Goal: Task Accomplishment & Management: Use online tool/utility

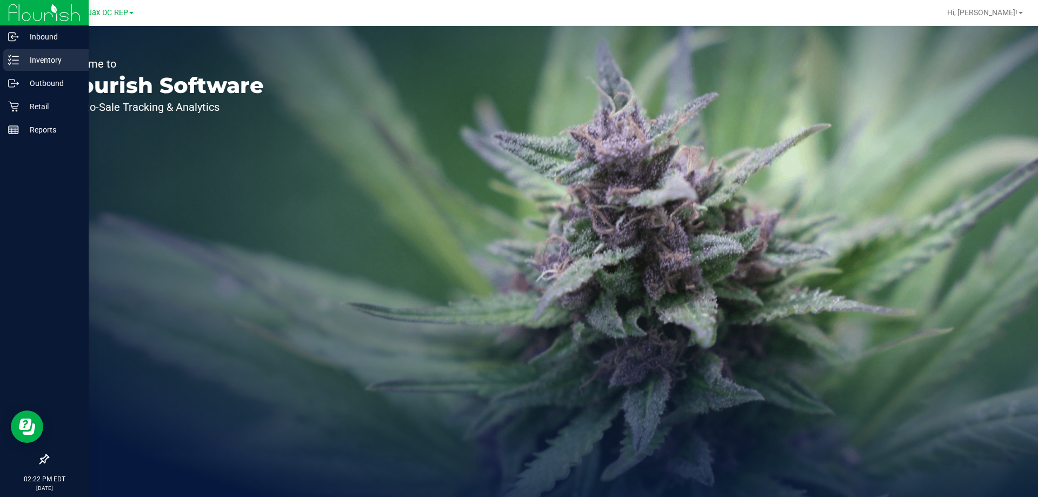
click at [13, 62] on icon at bounding box center [13, 60] width 11 height 11
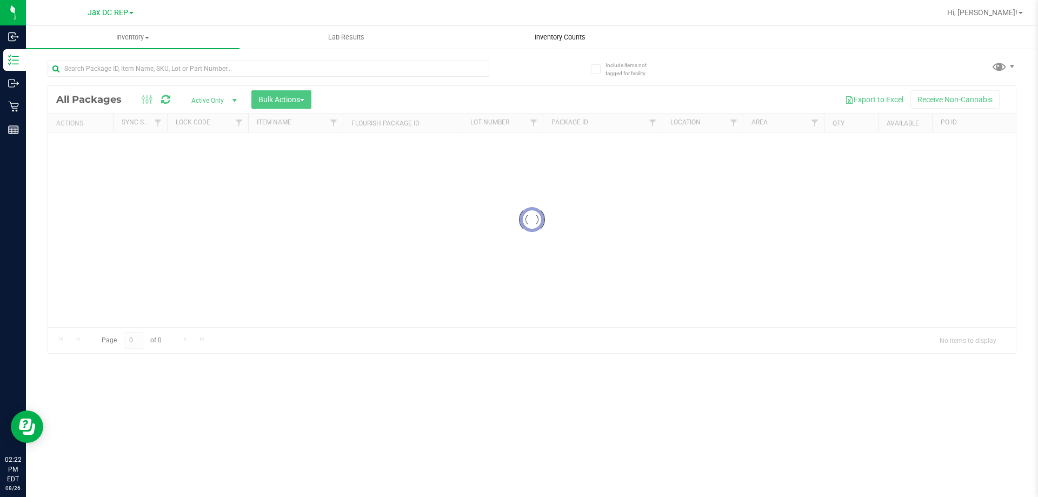
click at [557, 35] on span "Inventory Counts" at bounding box center [560, 37] width 80 height 10
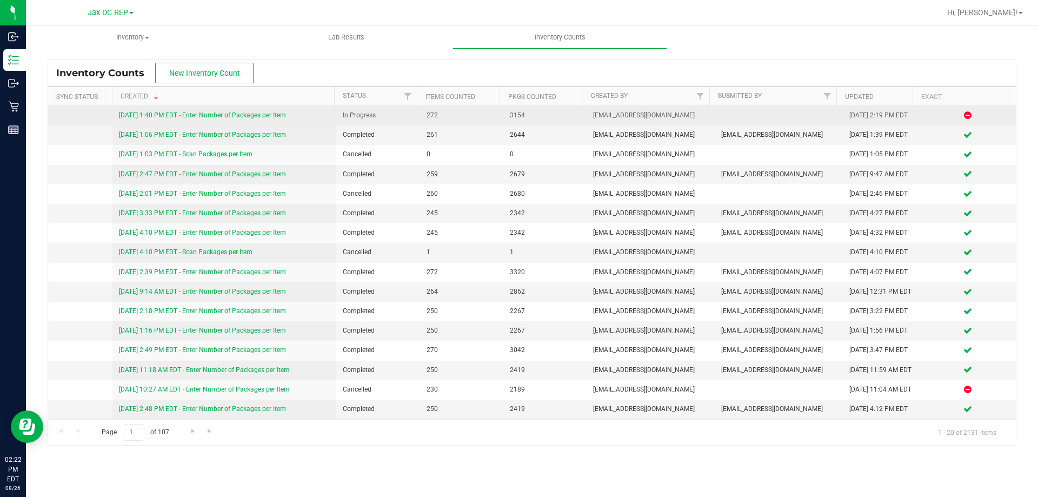
click at [244, 115] on link "[DATE] 1:40 PM EDT - Enter Number of Packages per Item" at bounding box center [202, 115] width 167 height 8
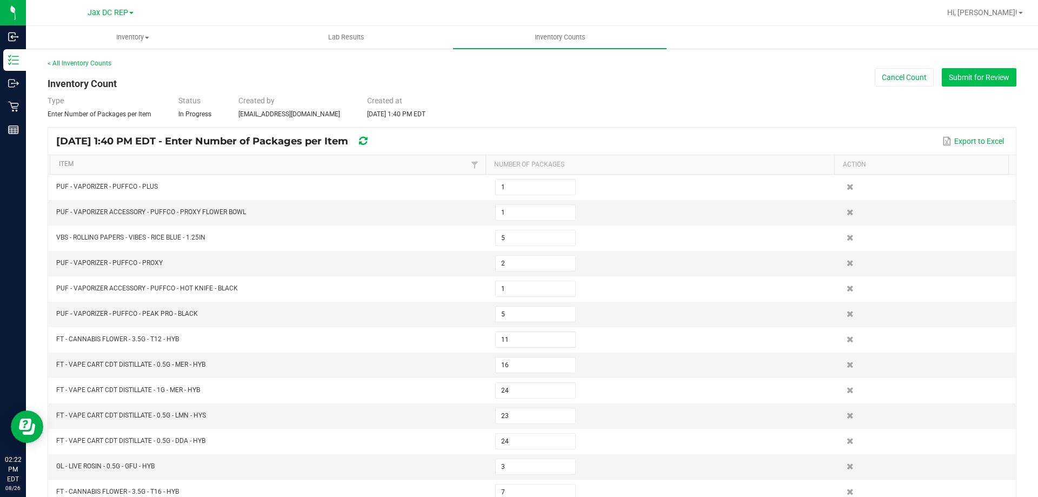
click at [988, 84] on button "Submit for Review" at bounding box center [979, 77] width 75 height 18
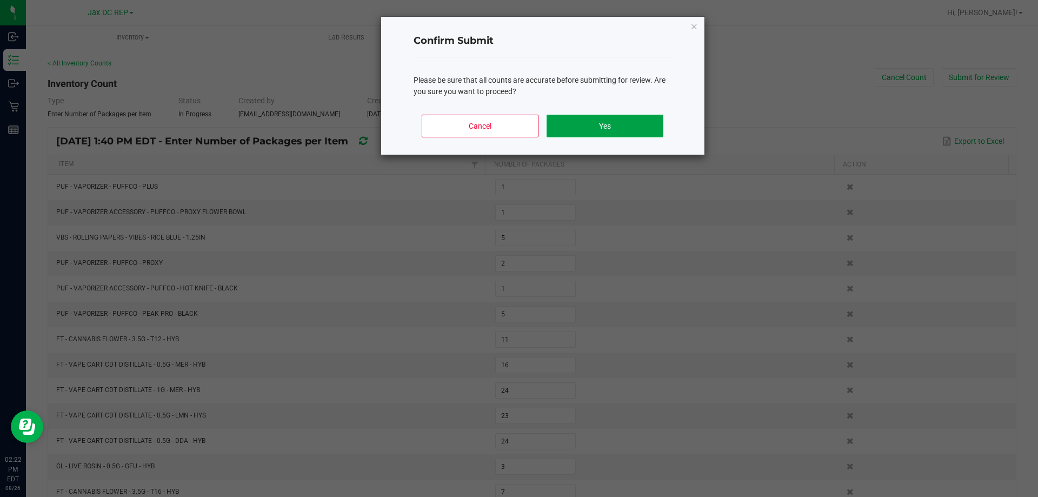
click at [615, 128] on button "Yes" at bounding box center [605, 126] width 116 height 23
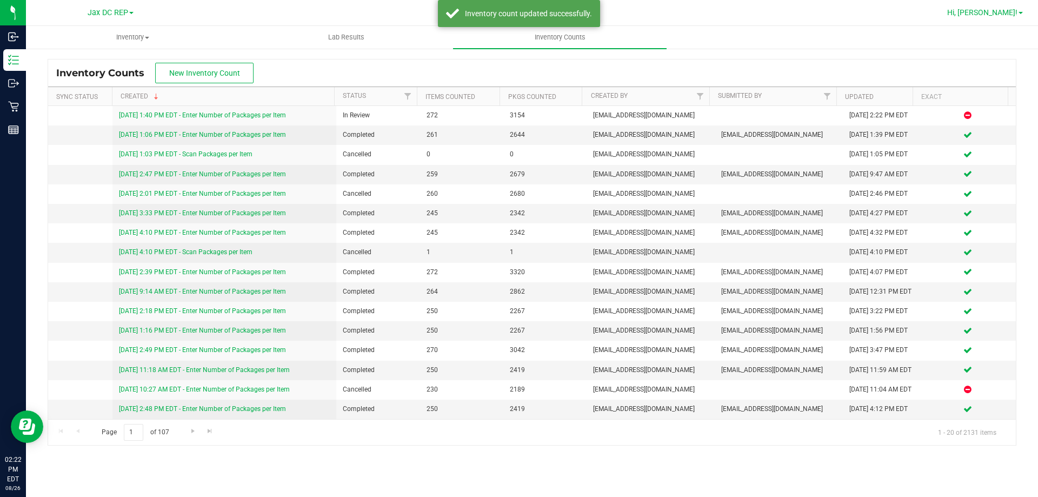
click at [1012, 10] on span "Hi, [PERSON_NAME]!" at bounding box center [983, 12] width 70 height 9
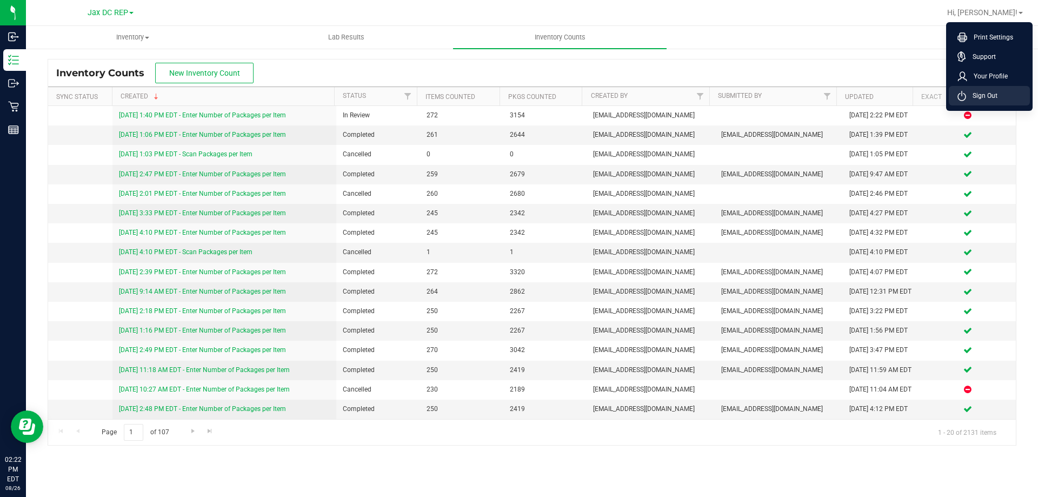
click at [990, 95] on span "Sign Out" at bounding box center [981, 95] width 31 height 11
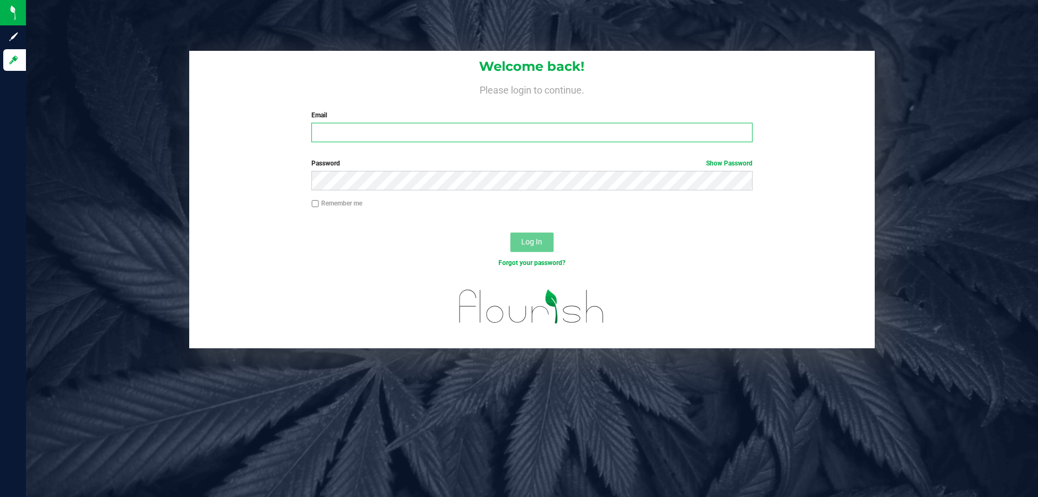
click at [445, 136] on input "Email" at bounding box center [532, 132] width 441 height 19
type input "[EMAIL_ADDRESS][DOMAIN_NAME]"
click at [511, 233] on button "Log In" at bounding box center [532, 242] width 43 height 19
